Goal: Use online tool/utility: Use online tool/utility

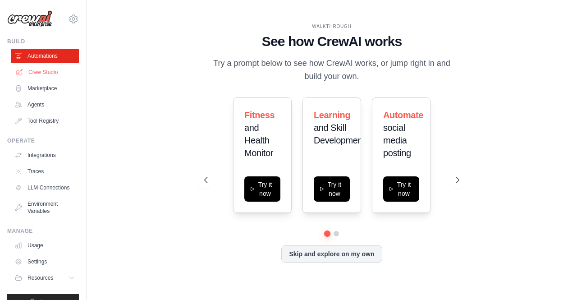
click at [44, 72] on link "Crew Studio" at bounding box center [46, 72] width 68 height 14
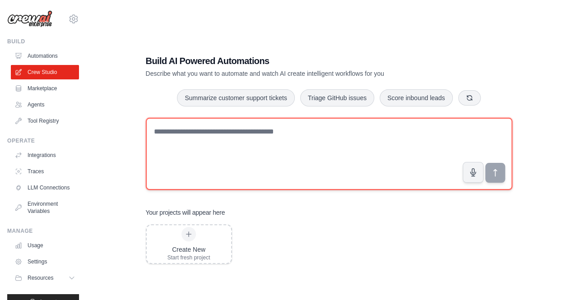
click at [203, 135] on textarea at bounding box center [329, 154] width 366 height 72
type textarea "**********"
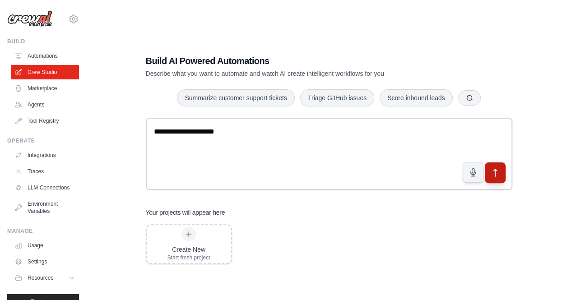
click at [492, 176] on icon "submit" at bounding box center [494, 172] width 9 height 9
click at [30, 110] on link "Agents" at bounding box center [46, 104] width 68 height 14
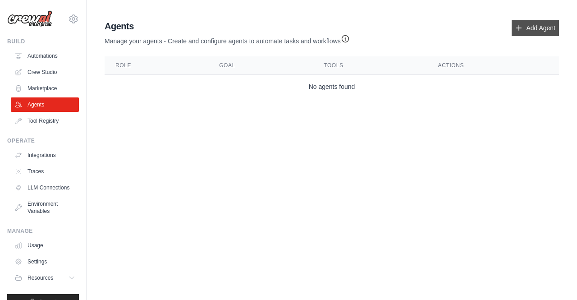
click at [541, 32] on link "Add Agent" at bounding box center [535, 28] width 47 height 16
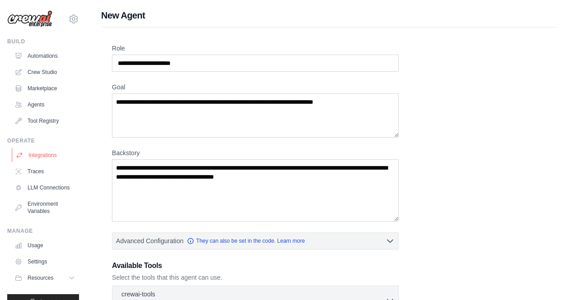
click at [38, 150] on link "Integrations" at bounding box center [46, 155] width 68 height 14
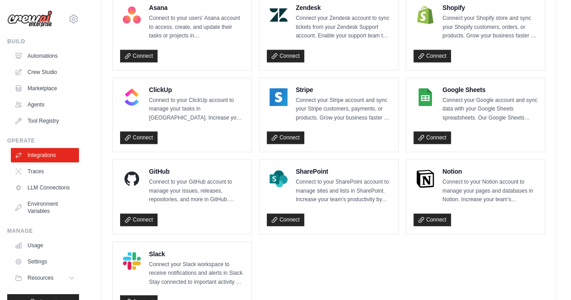
scroll to position [626, 0]
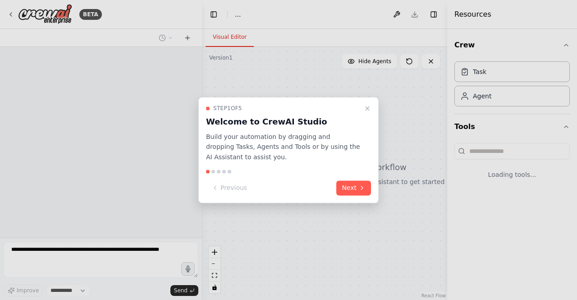
select select "****"
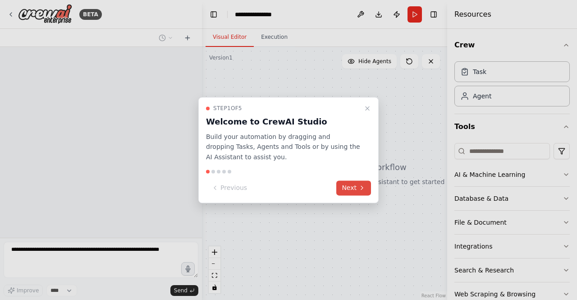
click at [351, 191] on button "Next" at bounding box center [353, 187] width 35 height 15
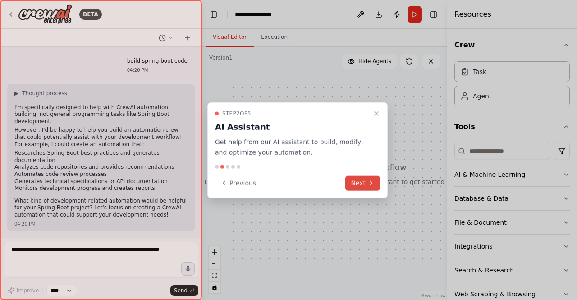
click at [376, 185] on button "Next" at bounding box center [362, 182] width 35 height 15
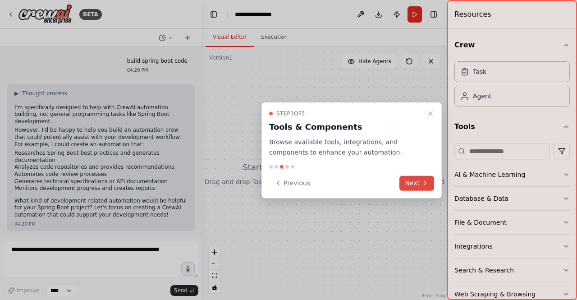
click at [409, 181] on button "Next" at bounding box center [417, 182] width 35 height 15
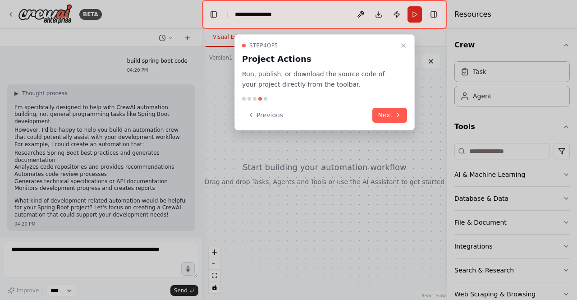
click at [388, 108] on button "Next" at bounding box center [390, 115] width 35 height 15
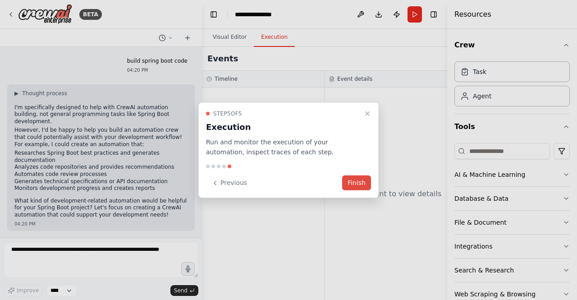
click at [353, 184] on button "Finish" at bounding box center [356, 182] width 29 height 15
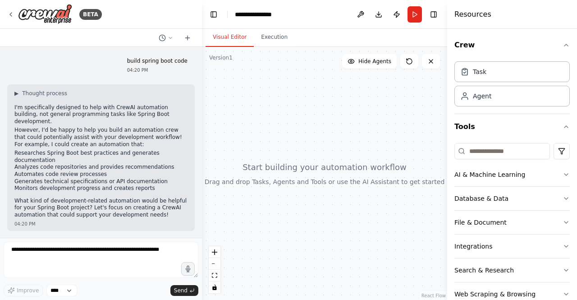
click at [58, 127] on p "However, I'd be happy to help you build an automation crew that could potential…" at bounding box center [100, 137] width 173 height 21
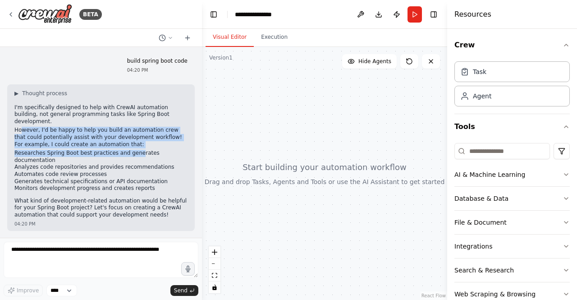
drag, startPoint x: 23, startPoint y: 119, endPoint x: 129, endPoint y: 141, distance: 108.7
click at [129, 141] on div "▶ Thought process I'm specifically designed to help with CrewAI automation buil…" at bounding box center [100, 154] width 173 height 129
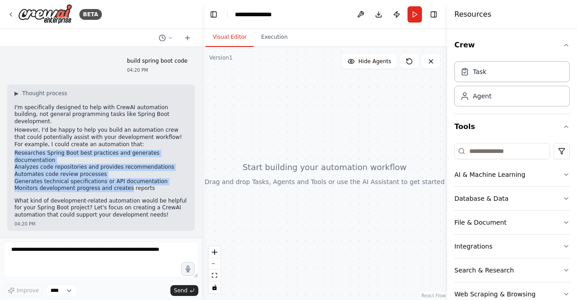
drag, startPoint x: 94, startPoint y: 138, endPoint x: 119, endPoint y: 173, distance: 43.3
click at [119, 173] on div "▶ Thought process I'm specifically designed to help with CrewAI automation buil…" at bounding box center [100, 154] width 173 height 129
click at [119, 185] on li "Monitors development progress and creates reports" at bounding box center [100, 188] width 173 height 7
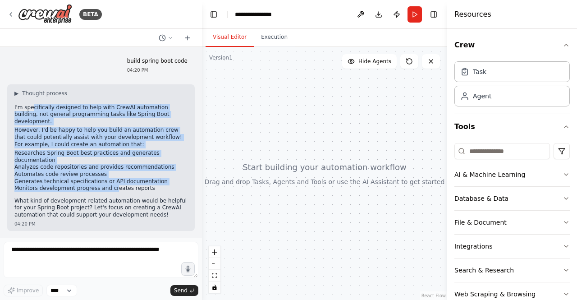
drag, startPoint x: 32, startPoint y: 106, endPoint x: 109, endPoint y: 175, distance: 103.5
click at [109, 175] on div "▶ Thought process I'm specifically designed to help with CrewAI automation buil…" at bounding box center [100, 154] width 173 height 129
click at [109, 185] on li "Monitors development progress and creates reports" at bounding box center [100, 188] width 173 height 7
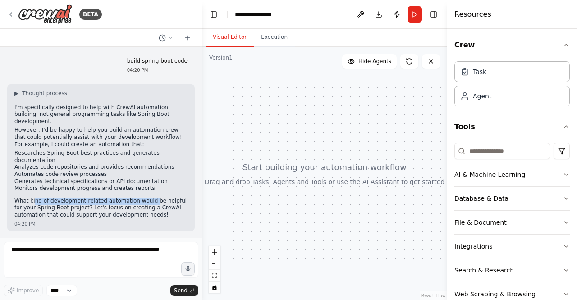
drag, startPoint x: 33, startPoint y: 184, endPoint x: 143, endPoint y: 188, distance: 110.5
click at [143, 198] on p "What kind of development-related automation would be helpful for your Spring Bo…" at bounding box center [100, 208] width 173 height 21
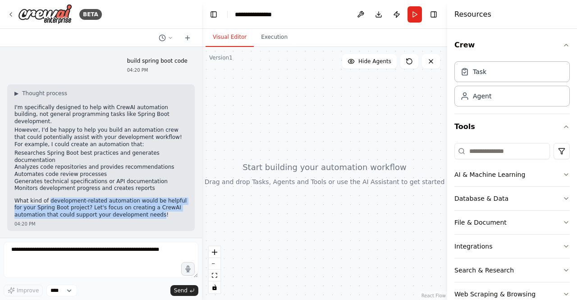
drag, startPoint x: 120, startPoint y: 199, endPoint x: 46, endPoint y: 184, distance: 75.5
click at [46, 198] on p "What kind of development-related automation would be helpful for your Spring Bo…" at bounding box center [100, 208] width 173 height 21
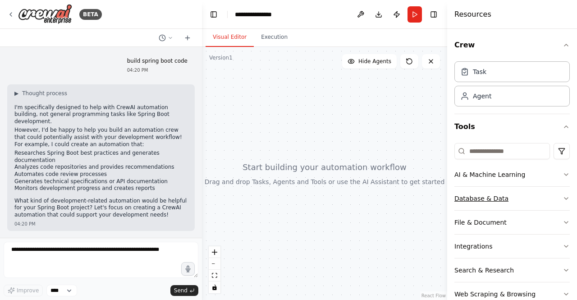
click at [517, 198] on button "Database & Data" at bounding box center [512, 198] width 115 height 23
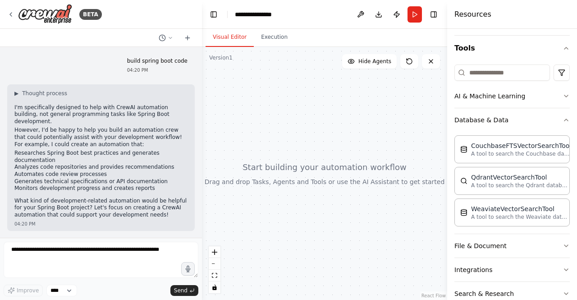
scroll to position [81, 0]
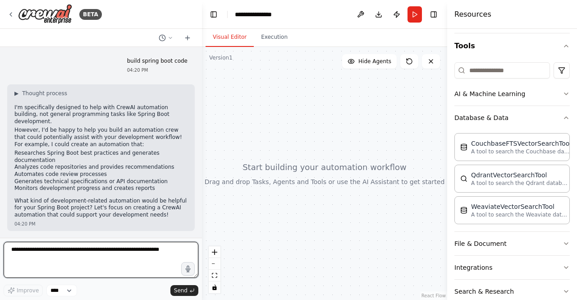
click at [115, 258] on textarea at bounding box center [101, 260] width 195 height 36
type textarea "**********"
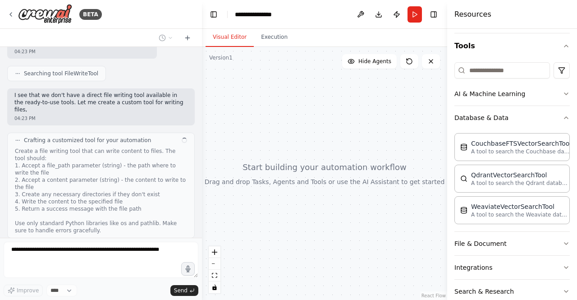
scroll to position [425, 0]
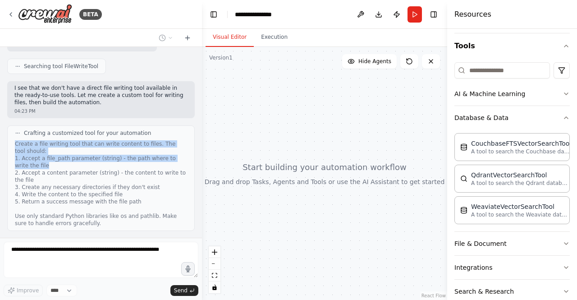
drag, startPoint x: 15, startPoint y: 122, endPoint x: 127, endPoint y: 142, distance: 113.2
click at [127, 142] on div "Create a file writing tool that can write content to files. The tool should: 1.…" at bounding box center [101, 183] width 172 height 87
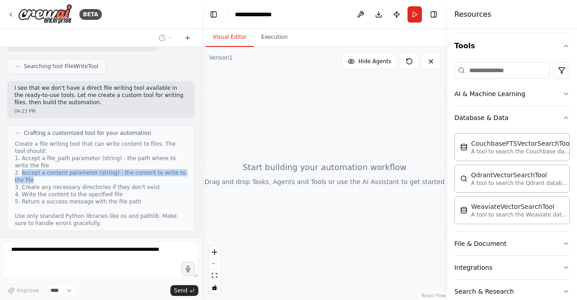
drag, startPoint x: 21, startPoint y: 149, endPoint x: 130, endPoint y: 155, distance: 109.3
click at [130, 155] on div "Create a file writing tool that can write content to files. The tool should: 1.…" at bounding box center [101, 183] width 172 height 87
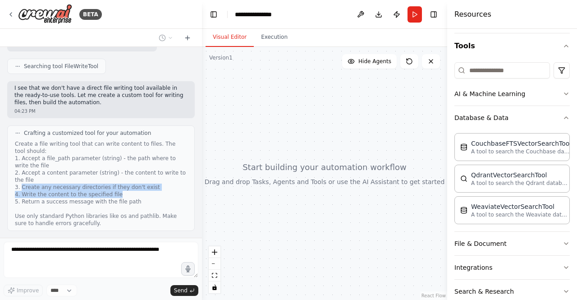
drag, startPoint x: 22, startPoint y: 162, endPoint x: 148, endPoint y: 172, distance: 127.2
click at [148, 172] on div "Create a file writing tool that can write content to files. The tool should: 1.…" at bounding box center [101, 183] width 172 height 87
drag, startPoint x: 143, startPoint y: 177, endPoint x: 9, endPoint y: 160, distance: 134.1
click at [9, 160] on div "Crafting a customized tool for your automation Create a file writing tool that …" at bounding box center [101, 178] width 188 height 106
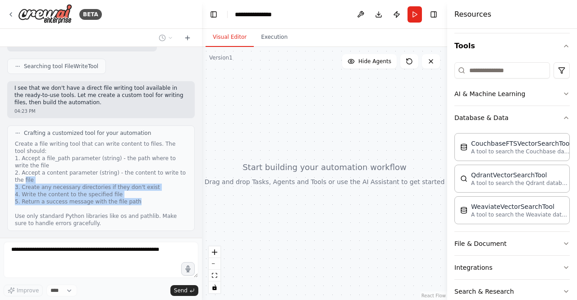
click at [101, 178] on div "Create a file writing tool that can write content to files. The tool should: 1.…" at bounding box center [101, 183] width 172 height 87
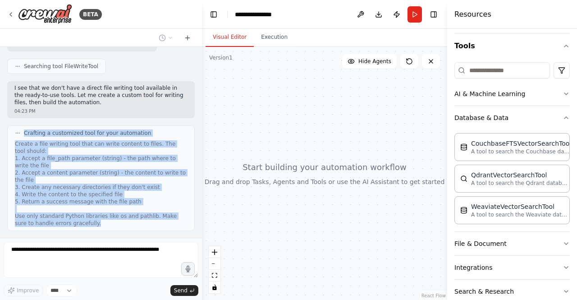
drag, startPoint x: 80, startPoint y: 201, endPoint x: 9, endPoint y: 100, distance: 124.0
click at [9, 100] on div "build spring boot code 04:20 PM ▶ Thought process I'm specifically designed to …" at bounding box center [101, 142] width 202 height 191
click at [110, 176] on div "Create a file writing tool that can write content to files. The tool should: 1.…" at bounding box center [101, 183] width 172 height 87
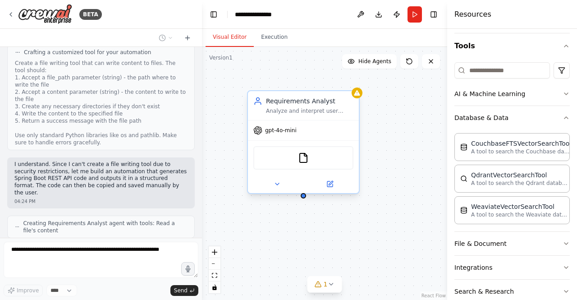
scroll to position [528, 0]
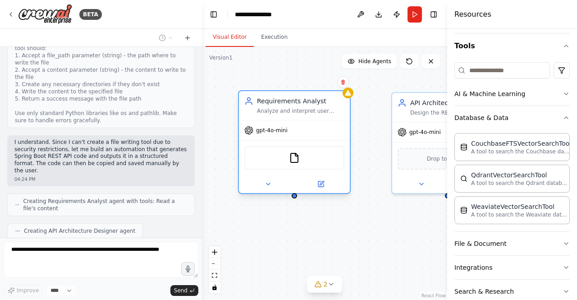
drag, startPoint x: 341, startPoint y: 135, endPoint x: 324, endPoint y: 136, distance: 17.6
click at [324, 136] on div "gpt-4o-mini" at bounding box center [294, 130] width 111 height 20
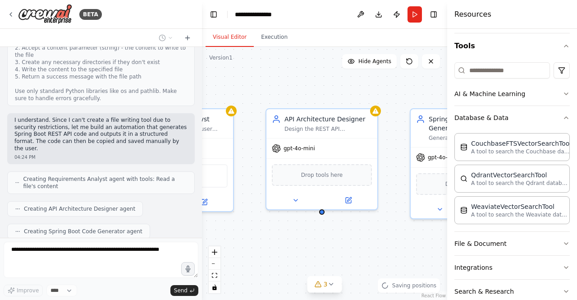
drag, startPoint x: 376, startPoint y: 205, endPoint x: 250, endPoint y: 221, distance: 126.9
click at [250, 221] on div "Requirements Analyst Analyze and interpret user requirements for Spring Boot RE…" at bounding box center [324, 173] width 245 height 253
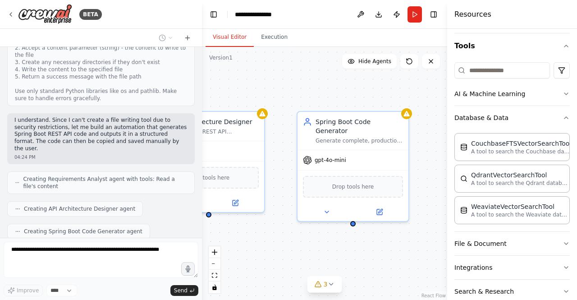
drag, startPoint x: 379, startPoint y: 245, endPoint x: 265, endPoint y: 249, distance: 114.6
click at [265, 249] on div "Requirements Analyst Analyze and interpret user requirements for Spring Boot RE…" at bounding box center [324, 173] width 245 height 253
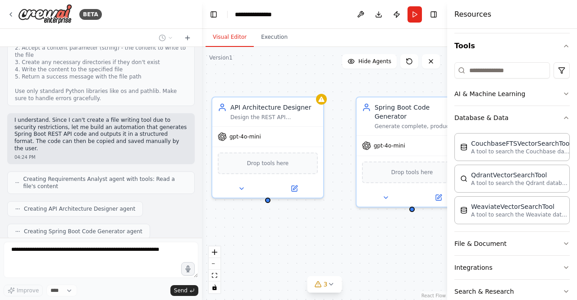
drag, startPoint x: 378, startPoint y: 251, endPoint x: 438, endPoint y: 235, distance: 62.4
click at [438, 235] on div "Requirements Analyst Analyze and interpret user requirements for Spring Boot RE…" at bounding box center [324, 173] width 245 height 253
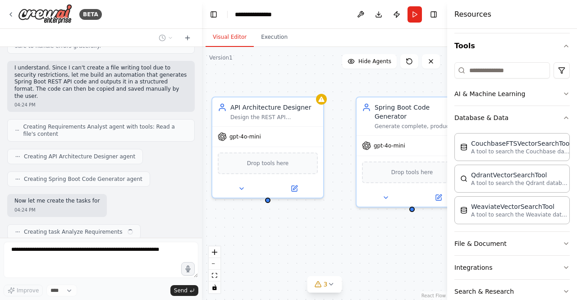
scroll to position [603, 0]
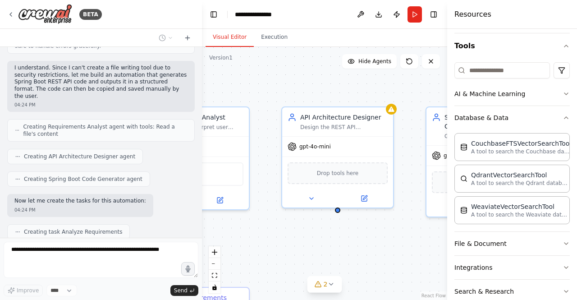
drag, startPoint x: 332, startPoint y: 229, endPoint x: 402, endPoint y: 239, distance: 70.6
click at [402, 239] on div ".deletable-edge-delete-btn { width: 20px; height: 20px; border: 0px solid #ffff…" at bounding box center [324, 173] width 245 height 253
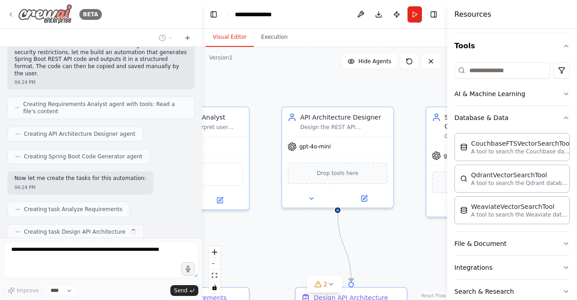
click at [11, 12] on icon at bounding box center [10, 14] width 7 height 7
